Goal: Communication & Community: Answer question/provide support

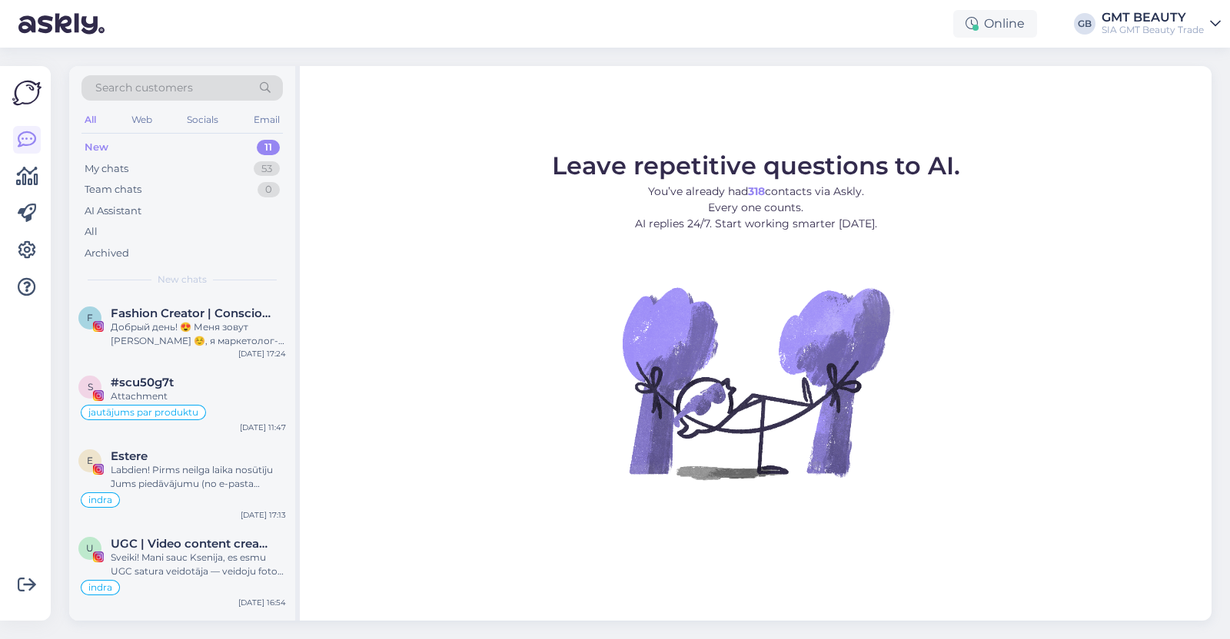
click at [191, 83] on span "Search customers" at bounding box center [144, 88] width 98 height 16
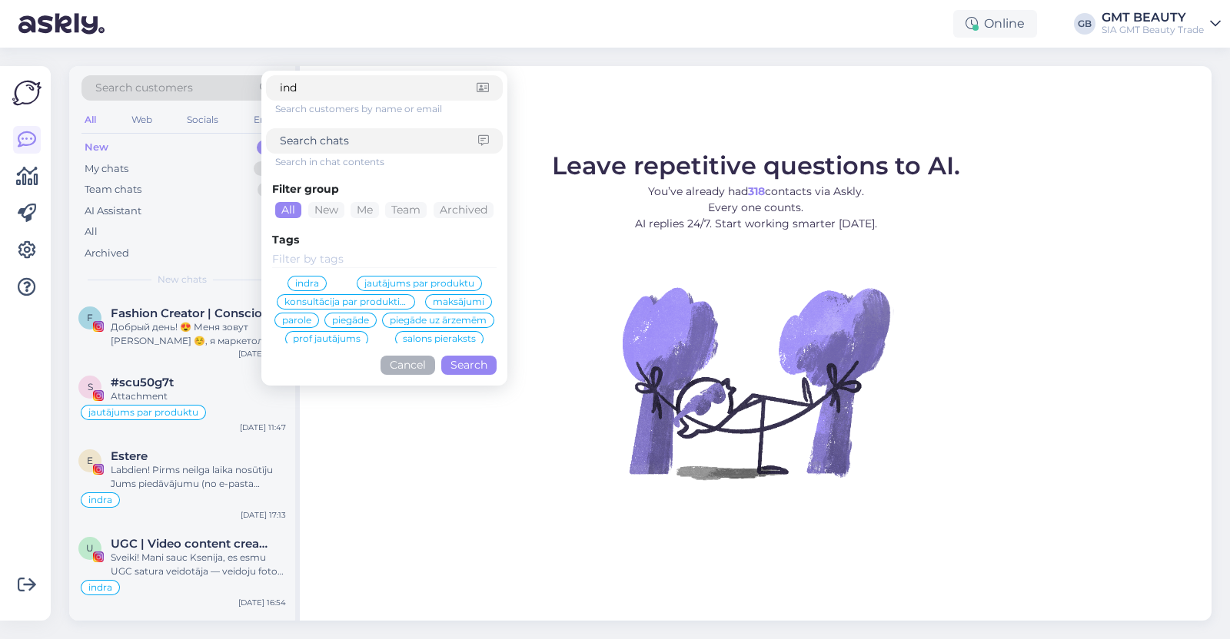
type input "ind"
click at [304, 286] on span "indra" at bounding box center [307, 283] width 24 height 9
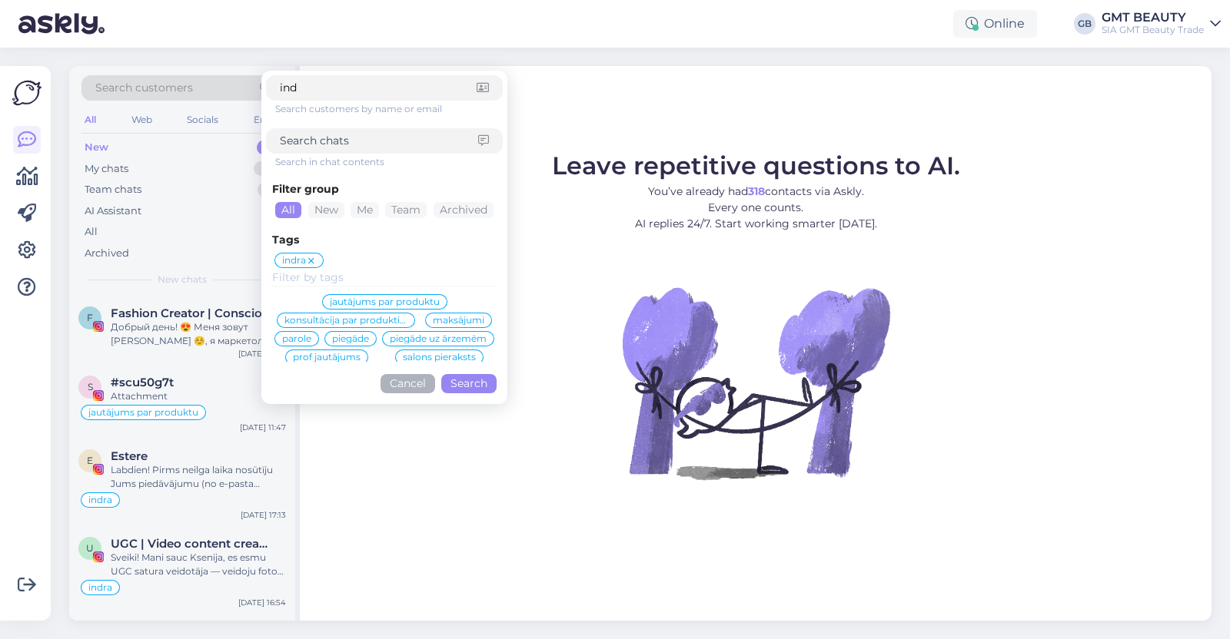
click at [469, 376] on button "Search" at bounding box center [468, 383] width 55 height 19
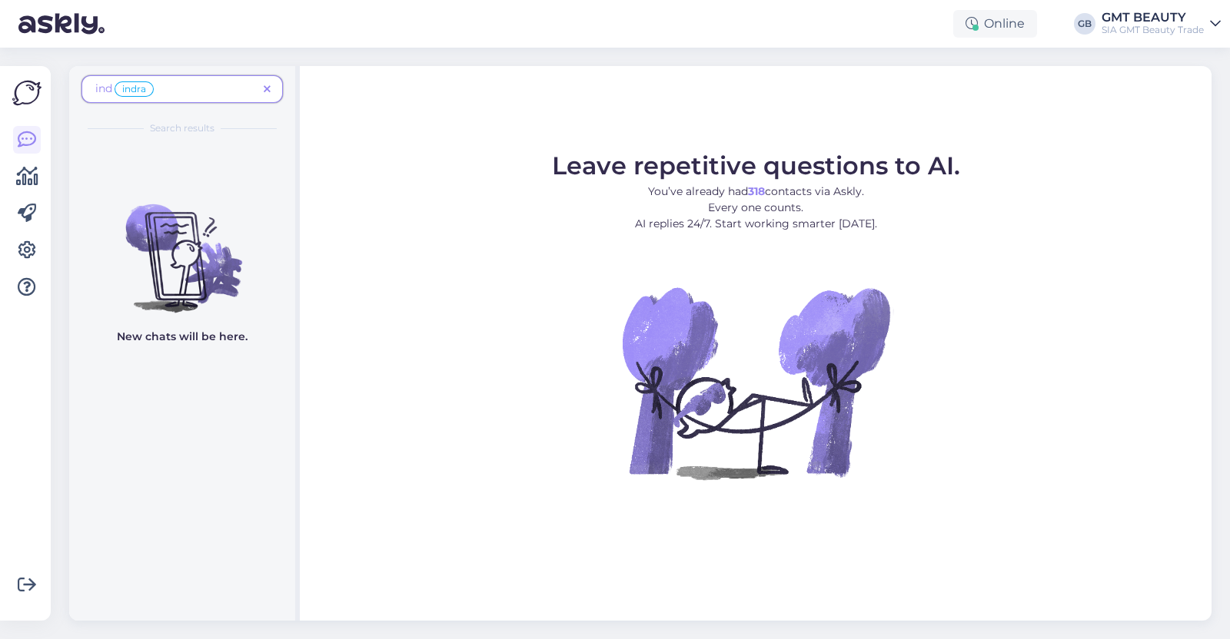
click at [182, 81] on span "ind indra" at bounding box center [176, 89] width 162 height 18
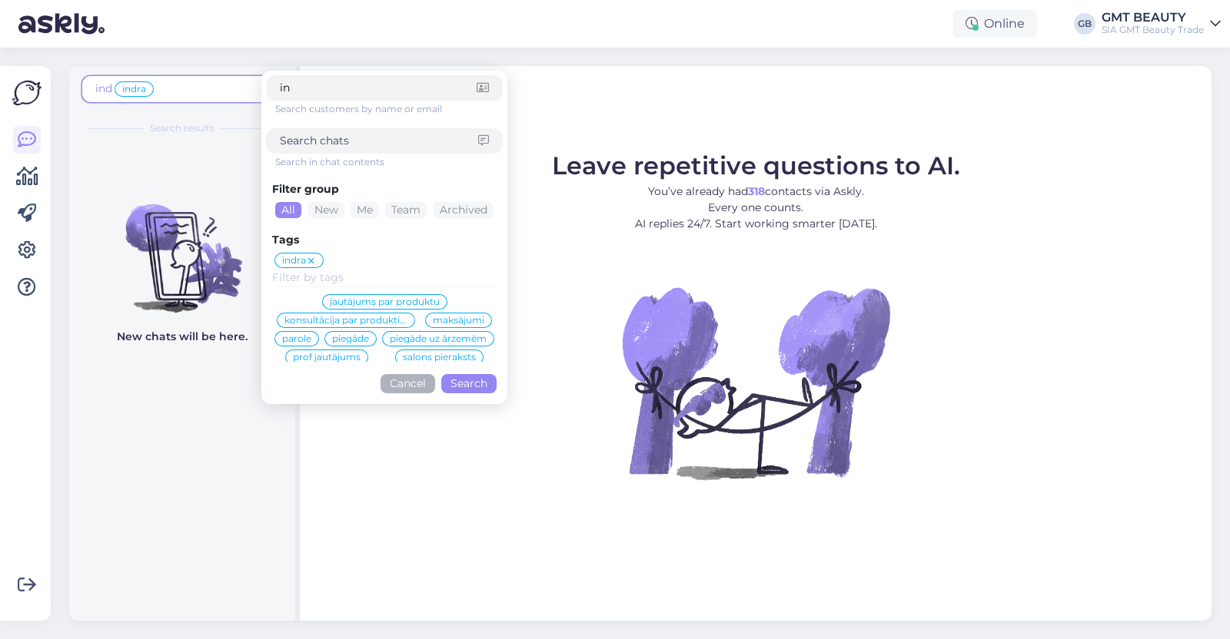
type input "i"
click at [169, 85] on span "ind indra" at bounding box center [176, 89] width 162 height 18
click at [311, 257] on icon at bounding box center [311, 261] width 9 height 12
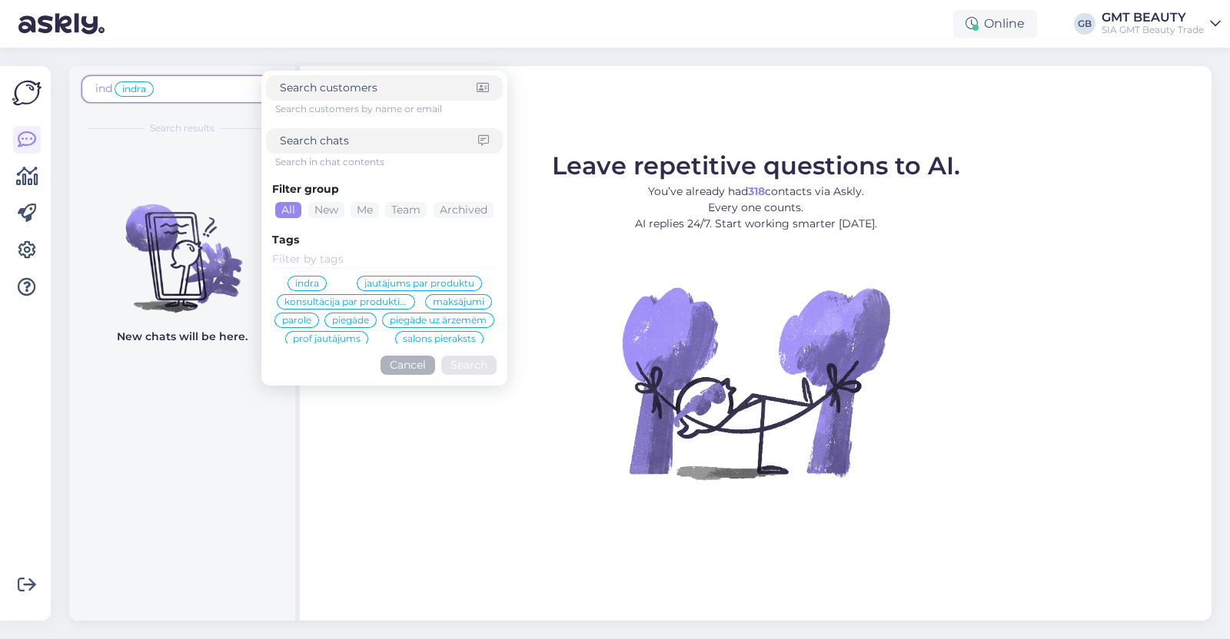
click at [398, 370] on button "Cancel" at bounding box center [407, 365] width 55 height 19
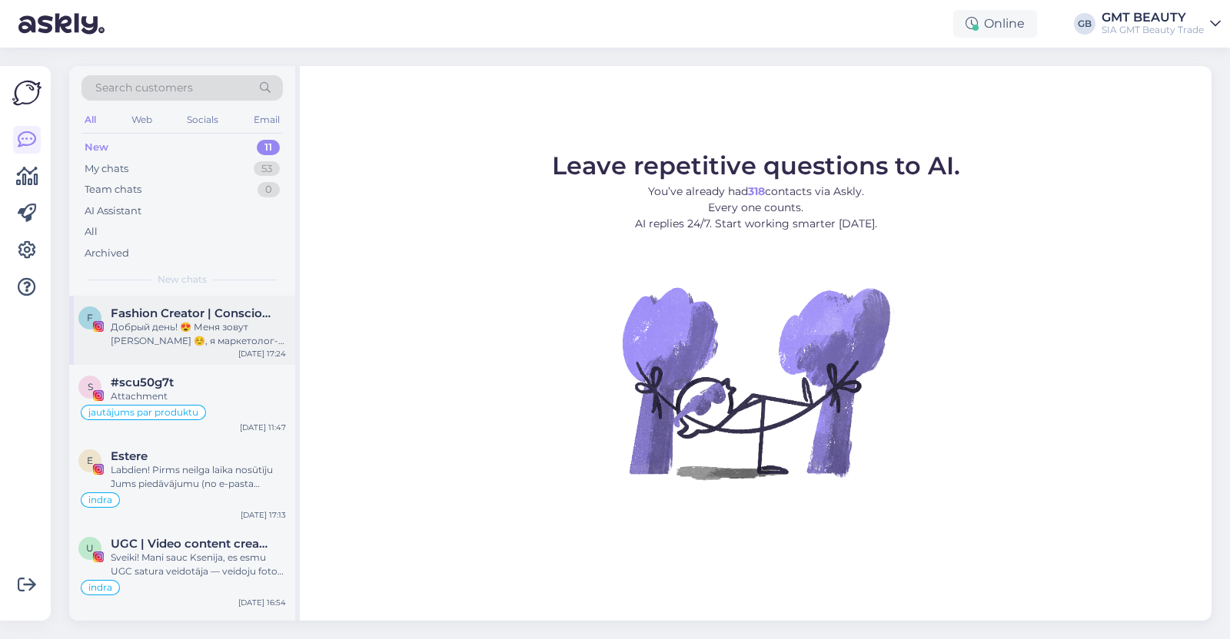
click at [159, 309] on span "Fashion Creator | Conscious & feminine living | Influencer" at bounding box center [191, 314] width 160 height 14
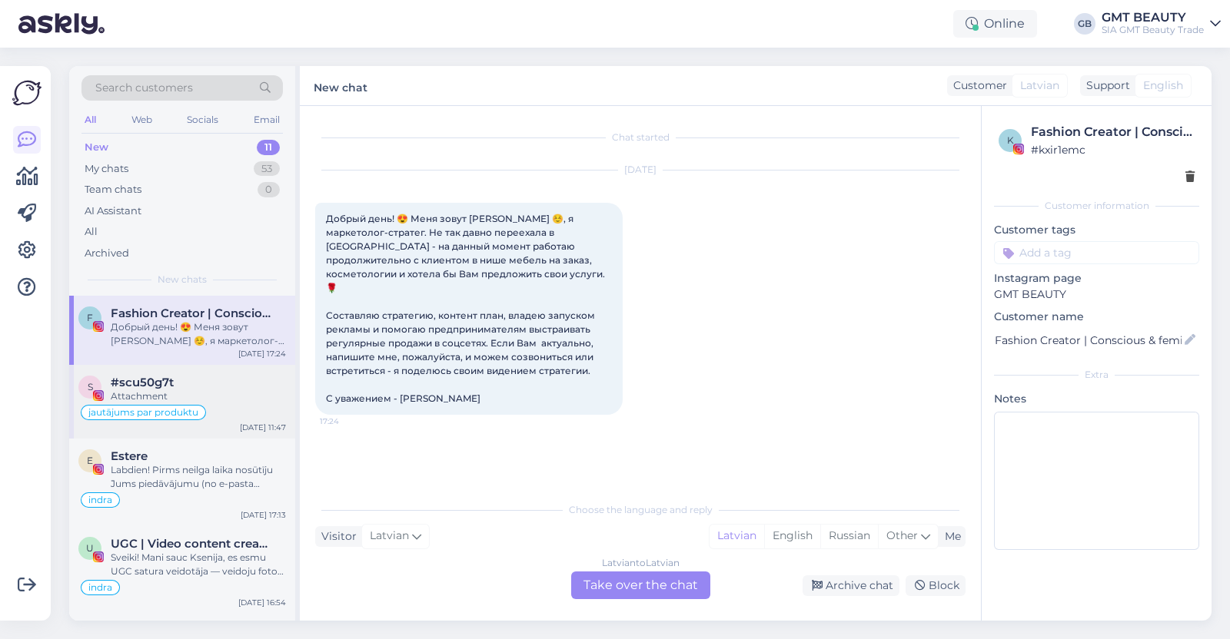
click at [134, 379] on span "#scu50g7t" at bounding box center [142, 383] width 63 height 14
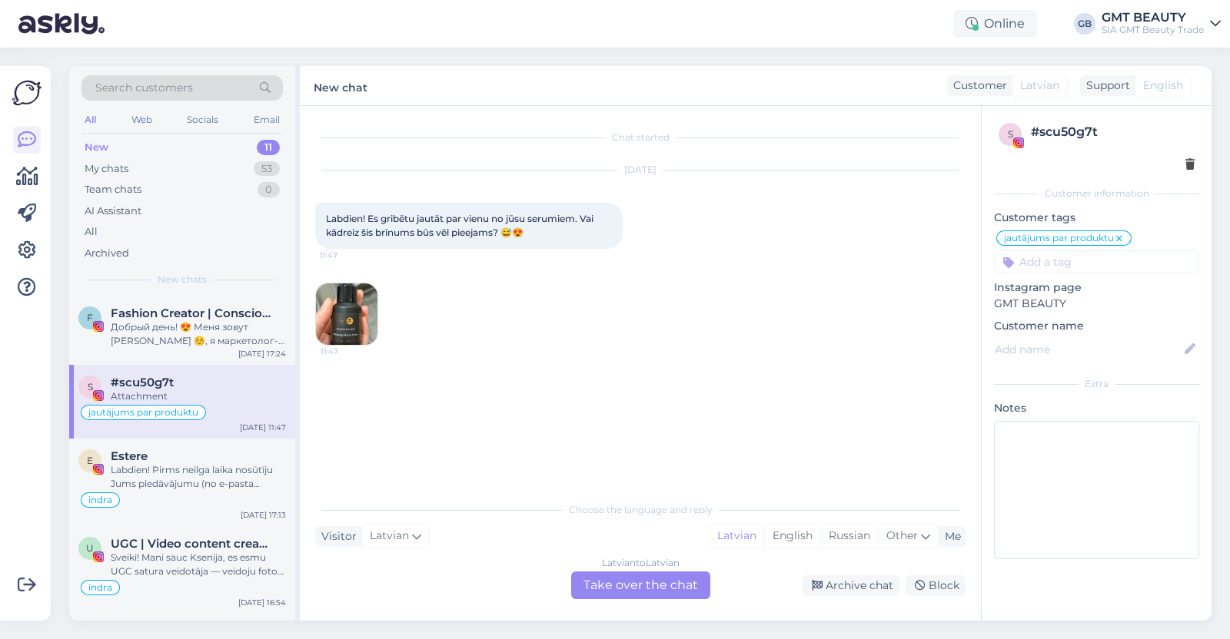
click at [638, 591] on div "Latvian to Latvian Take over the chat" at bounding box center [640, 586] width 139 height 28
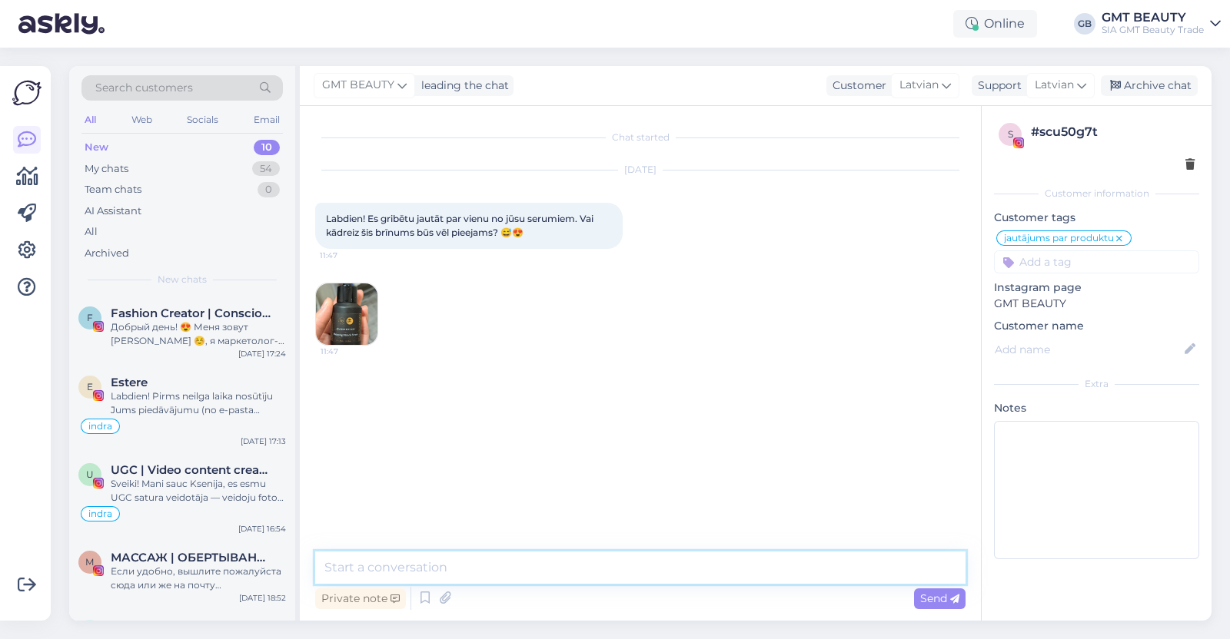
click at [479, 569] on textarea at bounding box center [640, 568] width 650 height 32
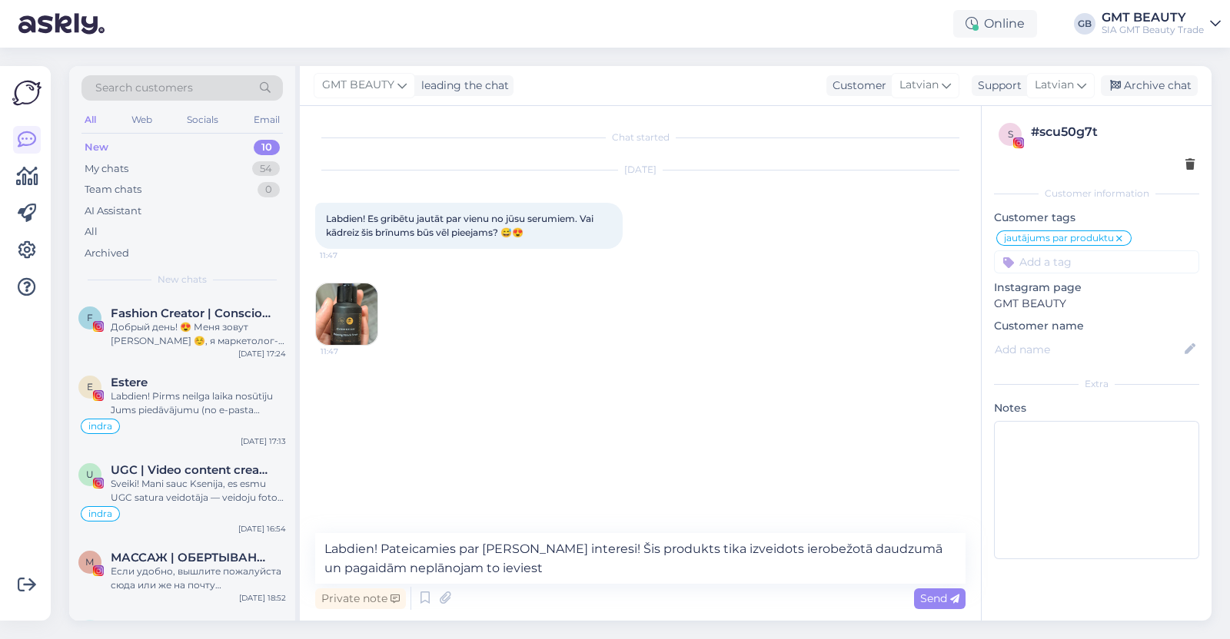
click at [335, 332] on img at bounding box center [346, 314] width 61 height 61
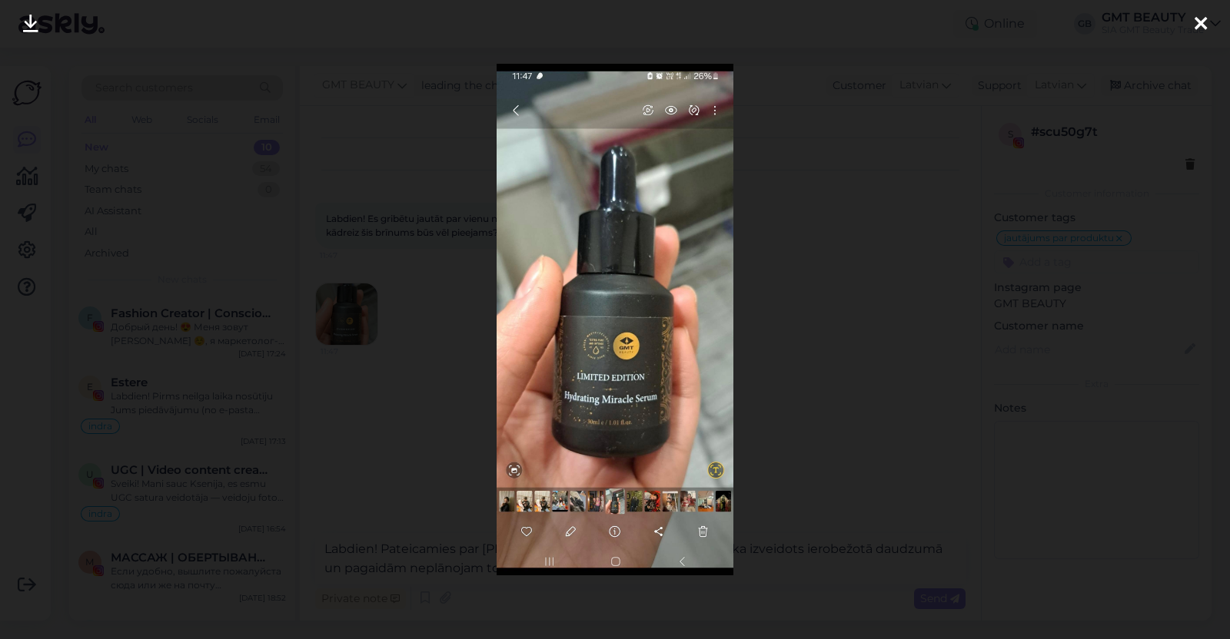
click at [1206, 22] on icon at bounding box center [1200, 25] width 12 height 20
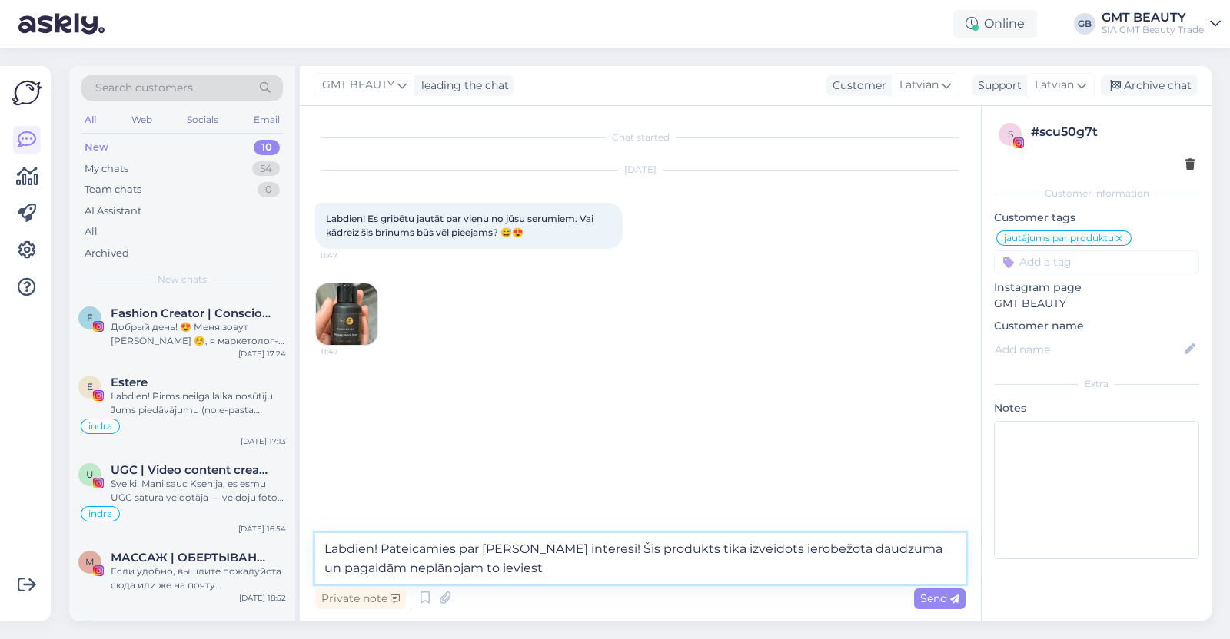
click at [477, 569] on textarea "Labdien! Pateicamies par [PERSON_NAME] interesi! Šis produkts tika izveidots ie…" at bounding box center [640, 558] width 650 height 51
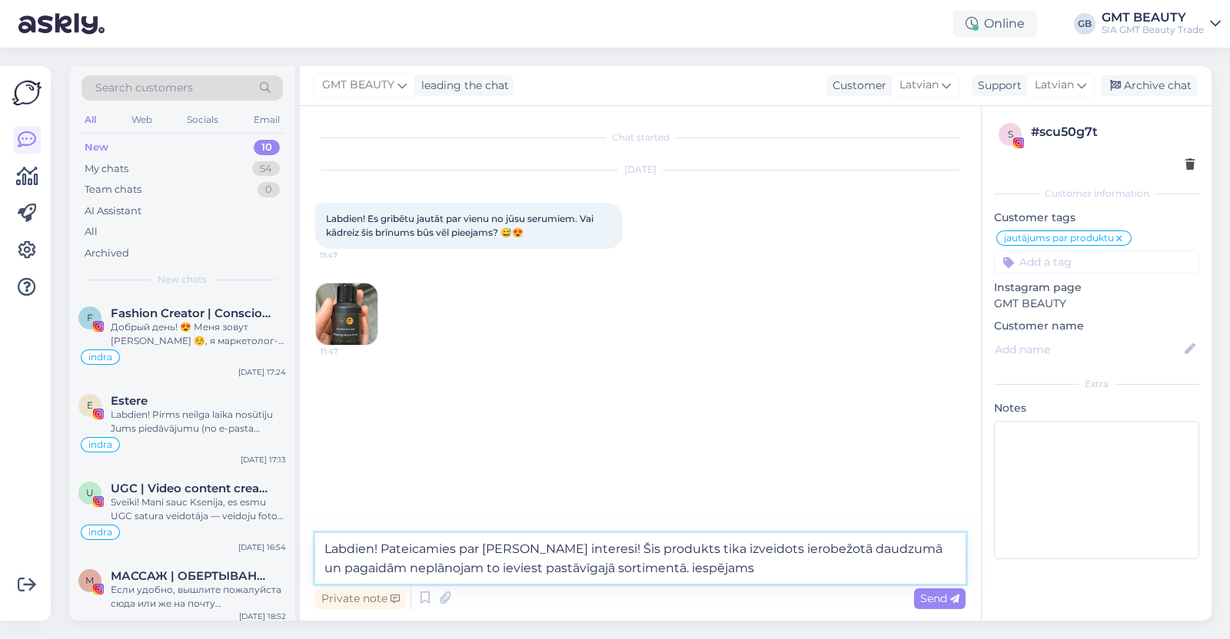
click at [613, 566] on textarea "Labdien! Pateicamies par [PERSON_NAME] interesi! Šis produkts tika izveidots ie…" at bounding box center [640, 558] width 650 height 51
click at [706, 578] on textarea "Labdien! Pateicamies par [PERSON_NAME] interesi! Šis produkts tika izveidots ie…" at bounding box center [640, 558] width 650 height 51
click at [725, 551] on textarea "Labdien! Pateicamies par [PERSON_NAME] interesi! Šis produkts tika izveidots ie…" at bounding box center [640, 558] width 650 height 51
click at [638, 569] on textarea "Labdien! Pateicamies par [PERSON_NAME] interesi! Šis produkts tika izveidots ie…" at bounding box center [640, 558] width 650 height 51
paste textarea "[URL][DOMAIN_NAME]"
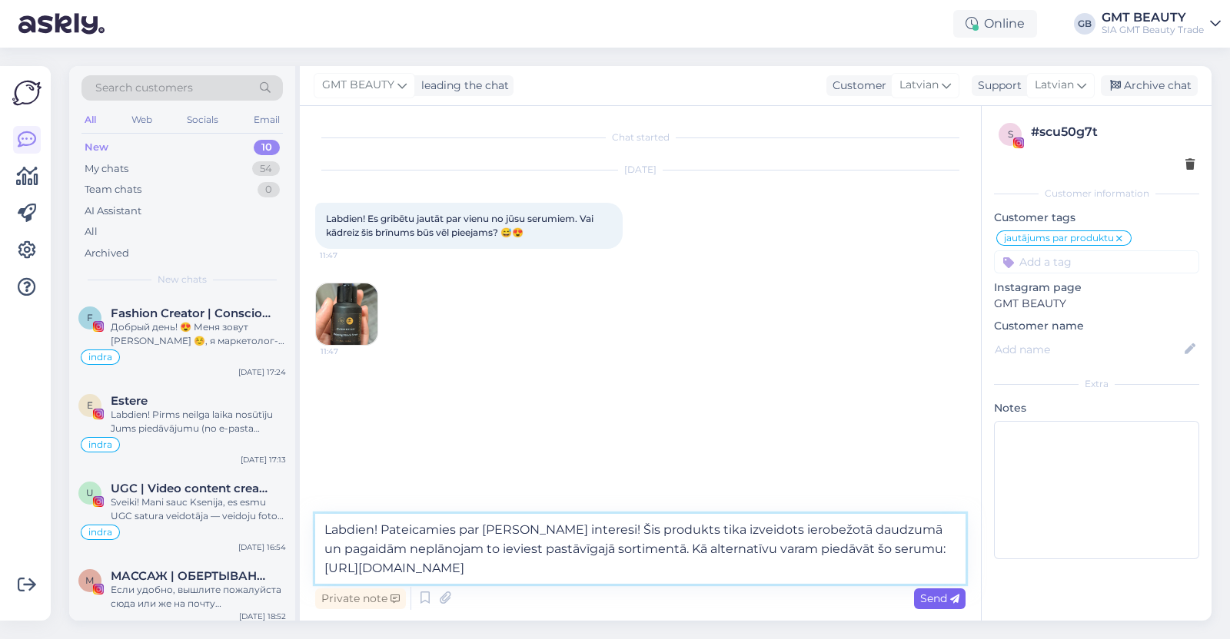
type textarea "Labdien! Pateicamies par [PERSON_NAME] interesi! Šis produkts tika izveidots ie…"
click at [944, 589] on div "Send" at bounding box center [939, 599] width 51 height 21
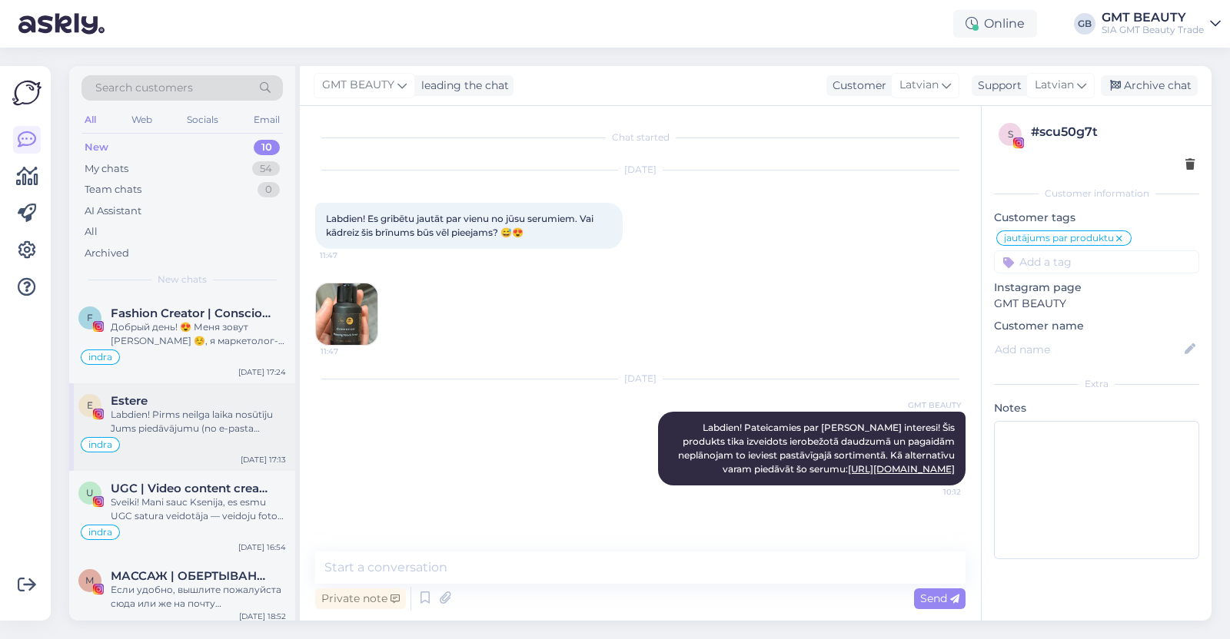
click at [171, 413] on div "Labdien! Pirms neilga laika nosūtīju Jums piedāvājumu (no e-pasta [EMAIL_ADDRES…" at bounding box center [198, 422] width 175 height 28
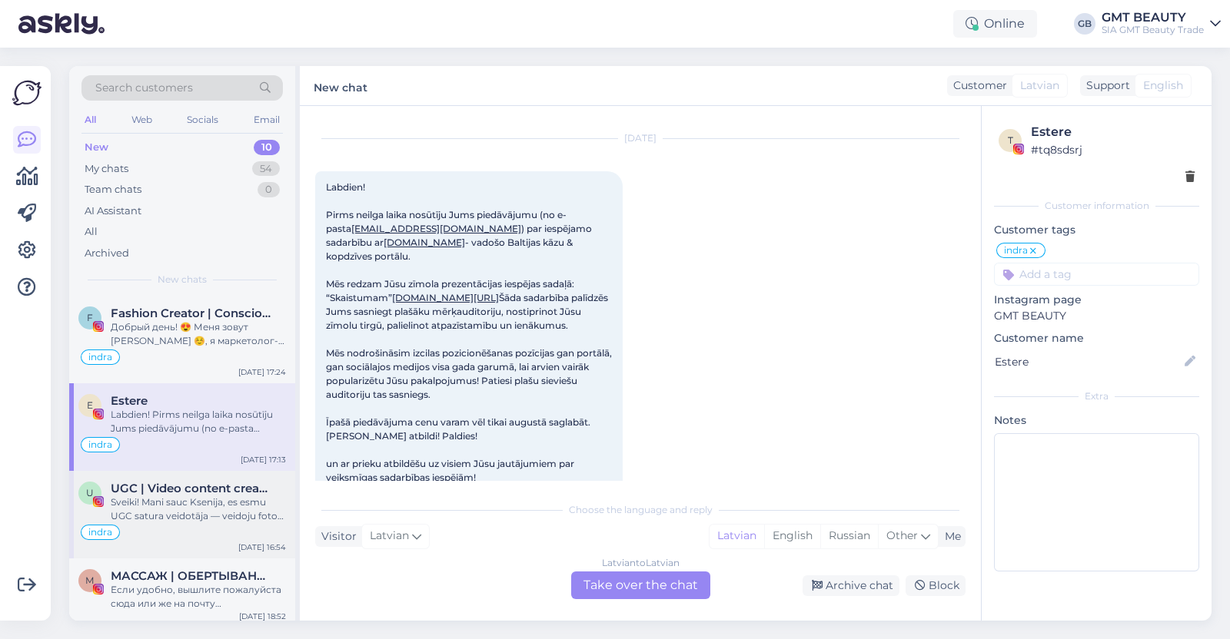
click at [185, 501] on div "Sveiki! Mani sauc Ksenija, es esmu UGC satura veidotāja — veidoju foto un video…" at bounding box center [198, 510] width 175 height 28
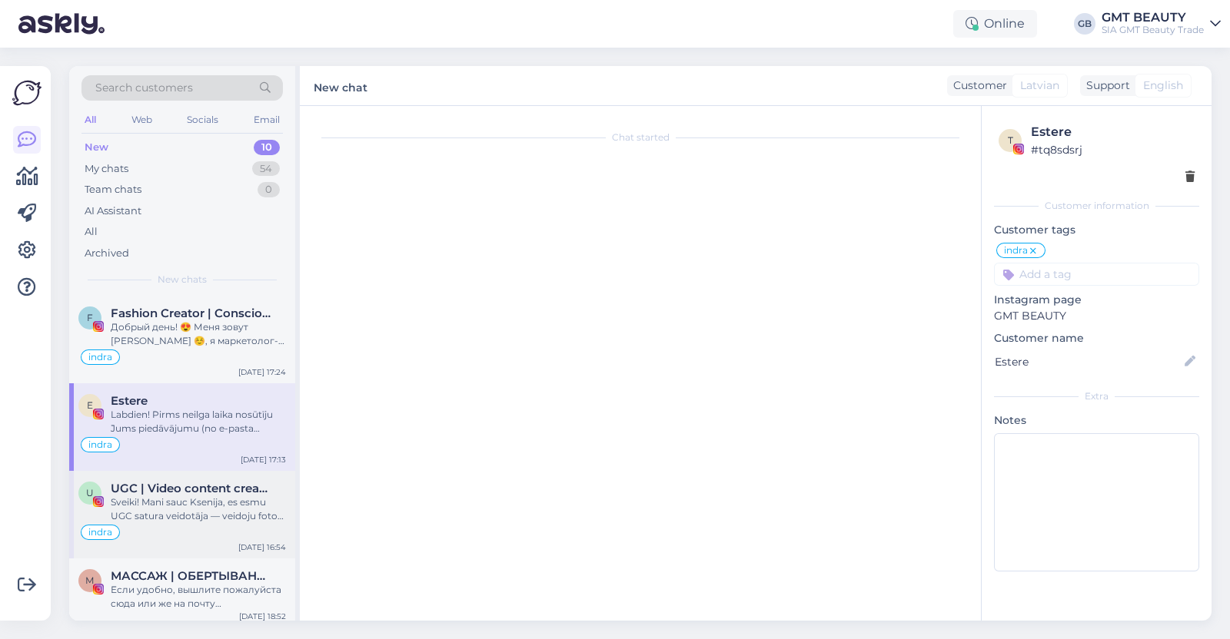
scroll to position [0, 0]
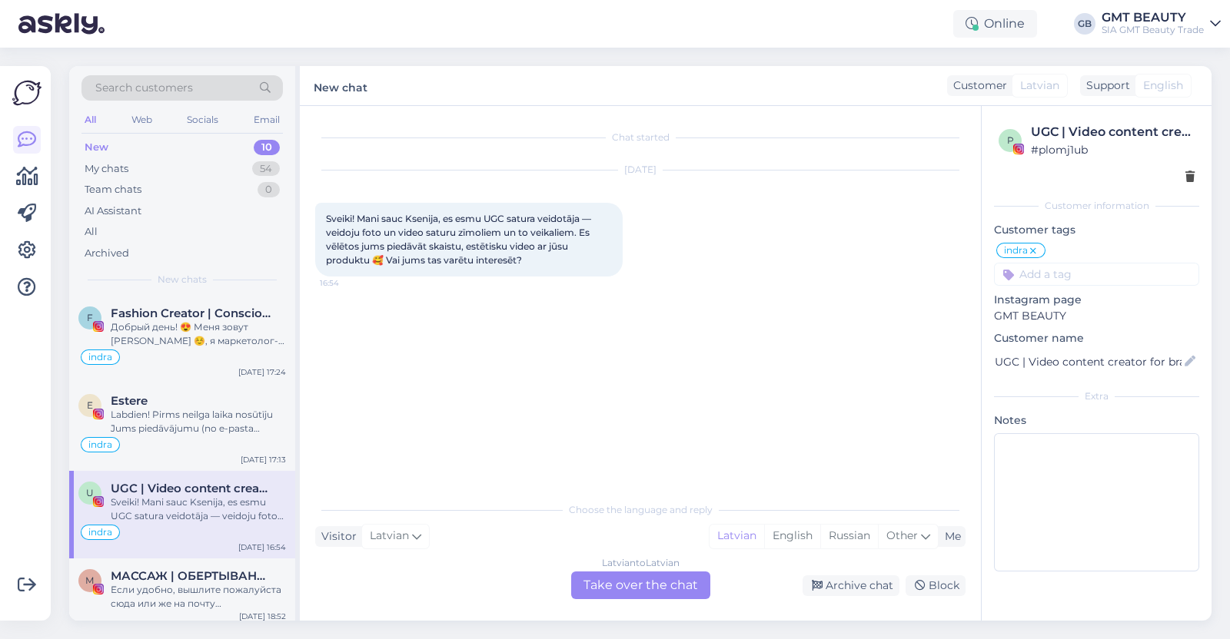
click at [97, 504] on img at bounding box center [98, 501] width 11 height 11
click at [185, 486] on span "UGC | Video content creator for brands | Lifestyle | 📍[GEOGRAPHIC_DATA]" at bounding box center [191, 489] width 160 height 14
